Goal: Navigation & Orientation: Find specific page/section

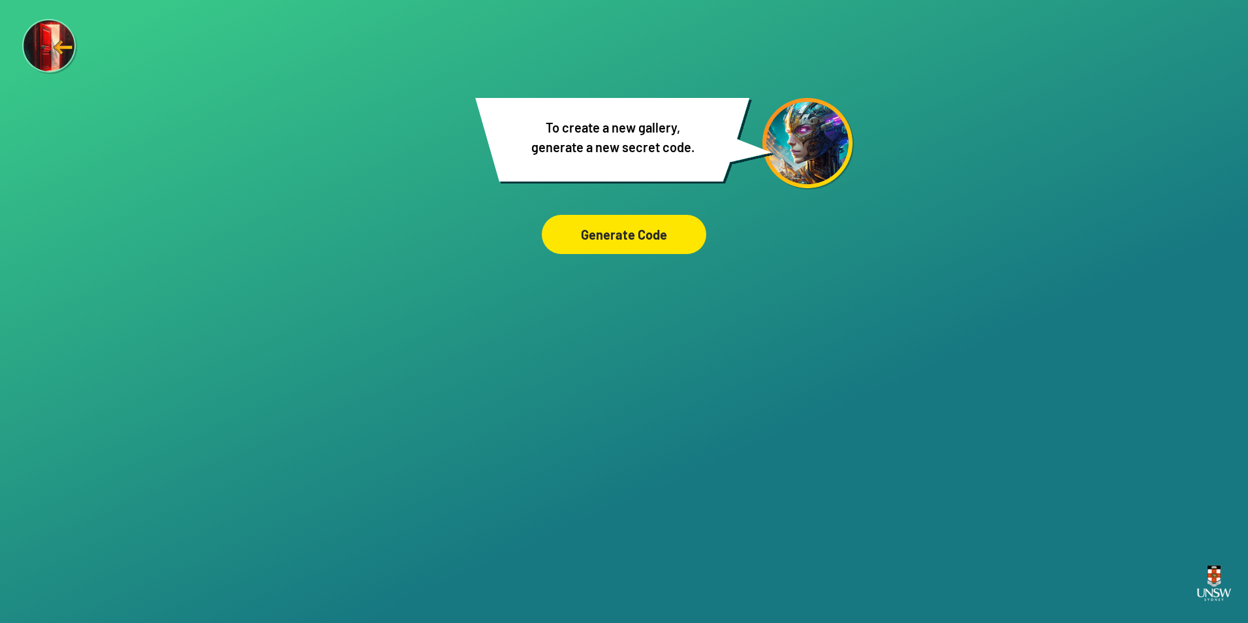
click at [298, 96] on div "Are you sure? You are about to remove this image from the ‘Our Imagined Futures…" at bounding box center [624, 311] width 1248 height 623
